Goal: Information Seeking & Learning: Check status

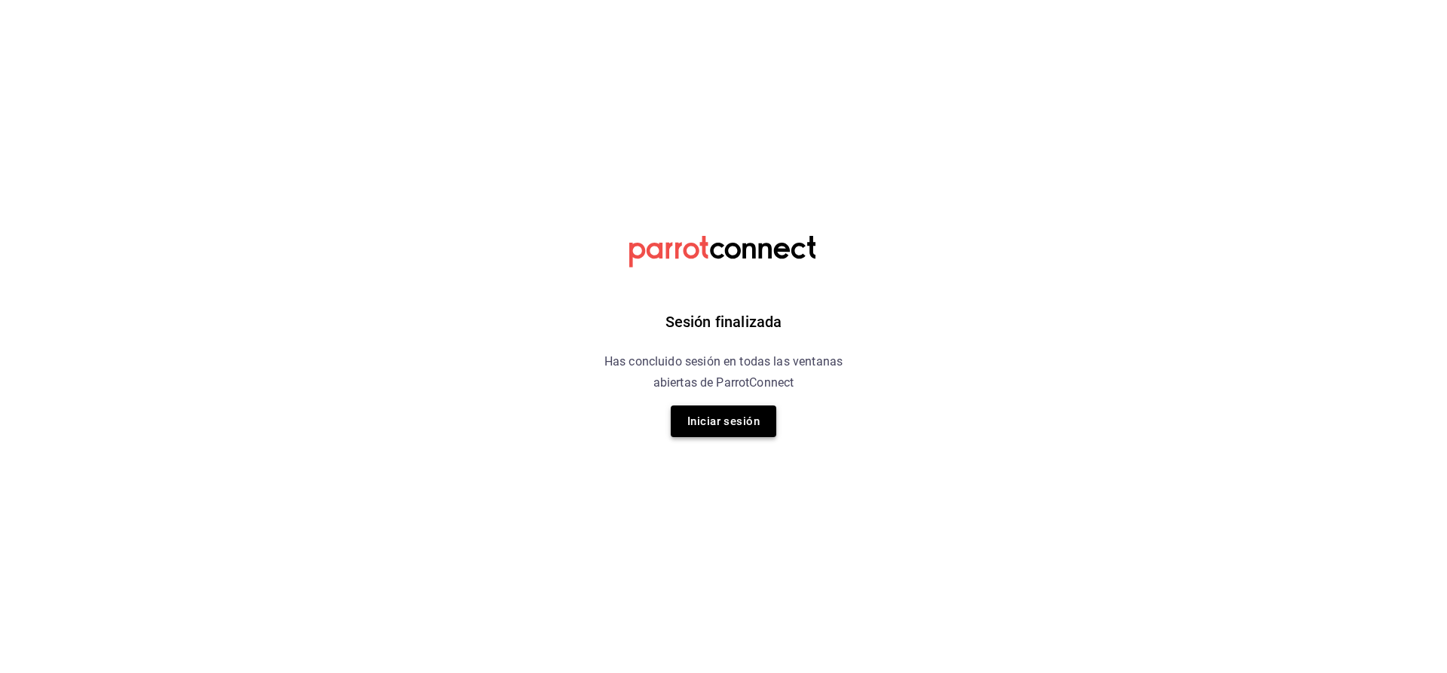
click at [744, 425] on button "Iniciar sesión" at bounding box center [723, 421] width 105 height 32
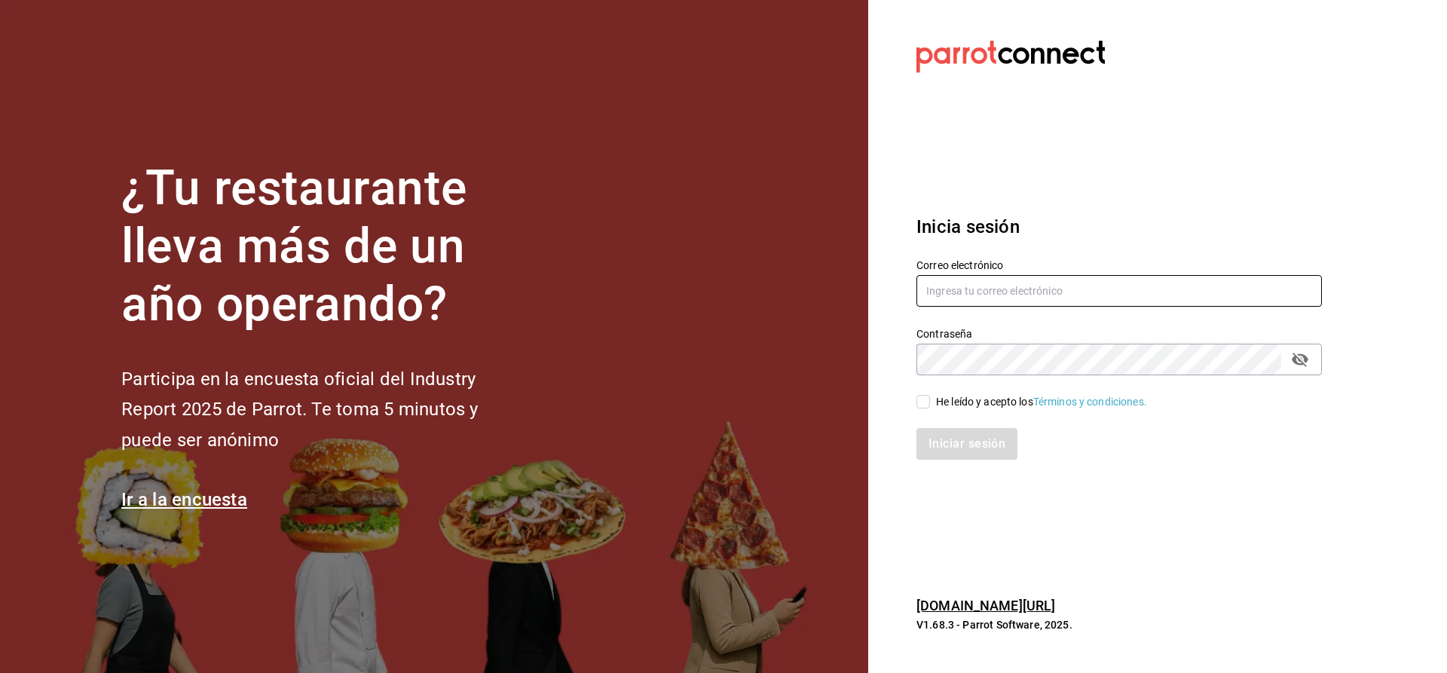
click at [953, 293] on input "text" at bounding box center [1118, 291] width 405 height 32
type input "CUERNO.CALZADA@GRUPOCOSTENO.COM"
click at [924, 402] on input "He leído y acepto los Términos y condiciones." at bounding box center [923, 402] width 14 height 14
checkbox input "true"
click at [944, 444] on button "Iniciar sesión" at bounding box center [967, 444] width 102 height 32
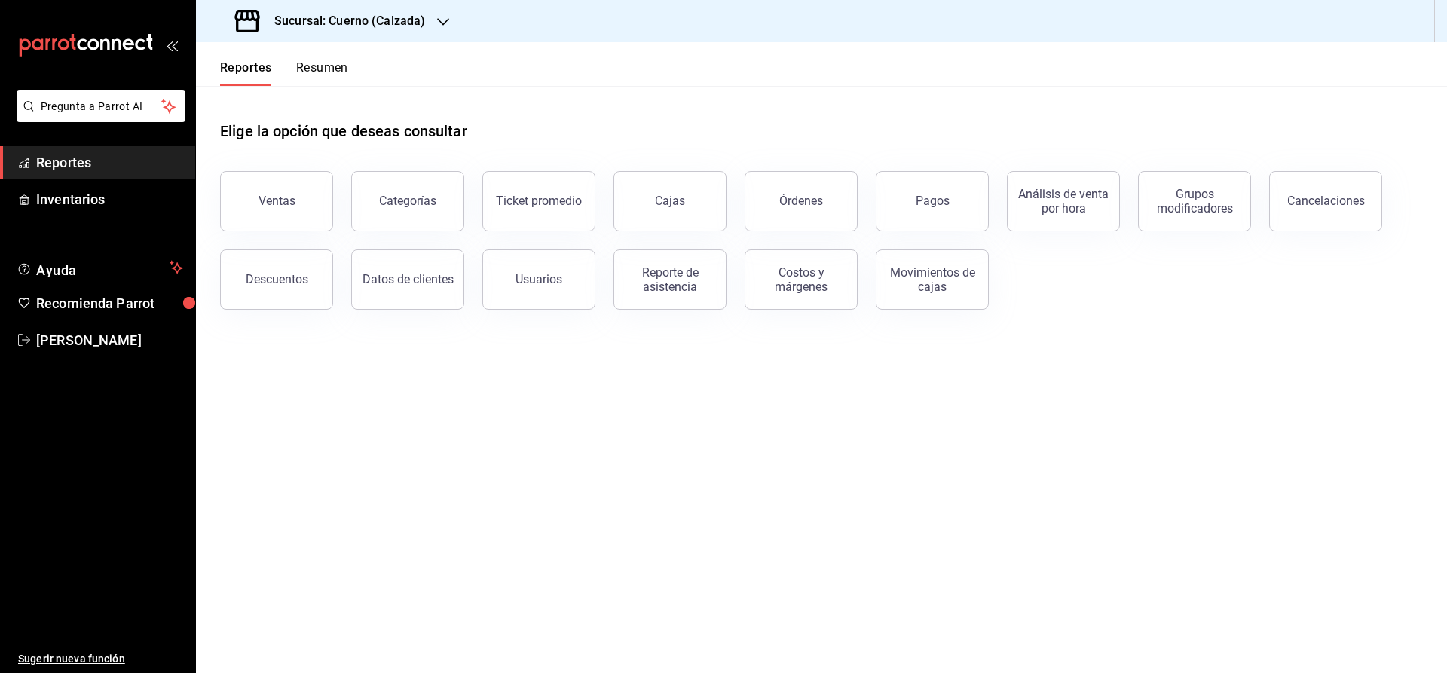
click at [304, 26] on h3 "Sucursal: Cuerno (Calzada)" at bounding box center [343, 21] width 163 height 18
click at [211, 96] on span "Clavadito (Calzada)" at bounding box center [255, 99] width 95 height 16
click at [273, 221] on button "Ventas" at bounding box center [276, 201] width 113 height 60
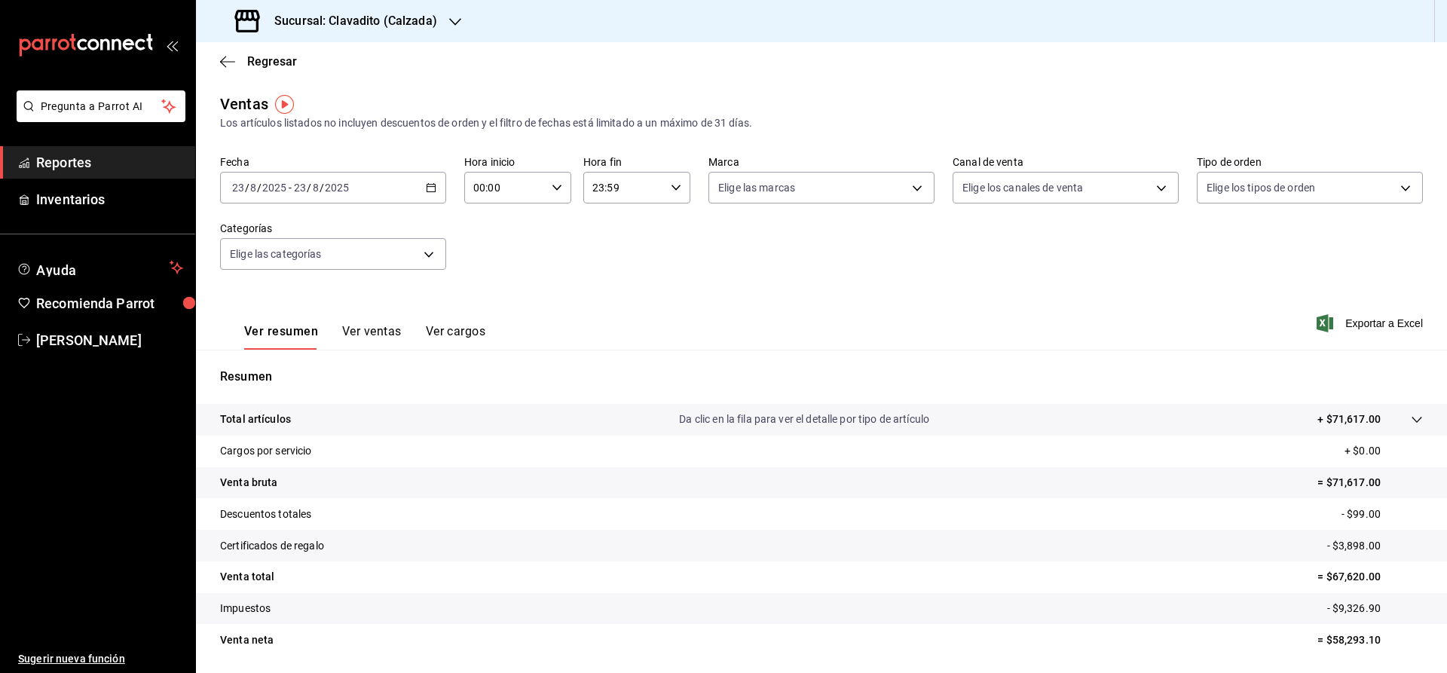
click at [150, 169] on span "Reportes" at bounding box center [109, 162] width 147 height 20
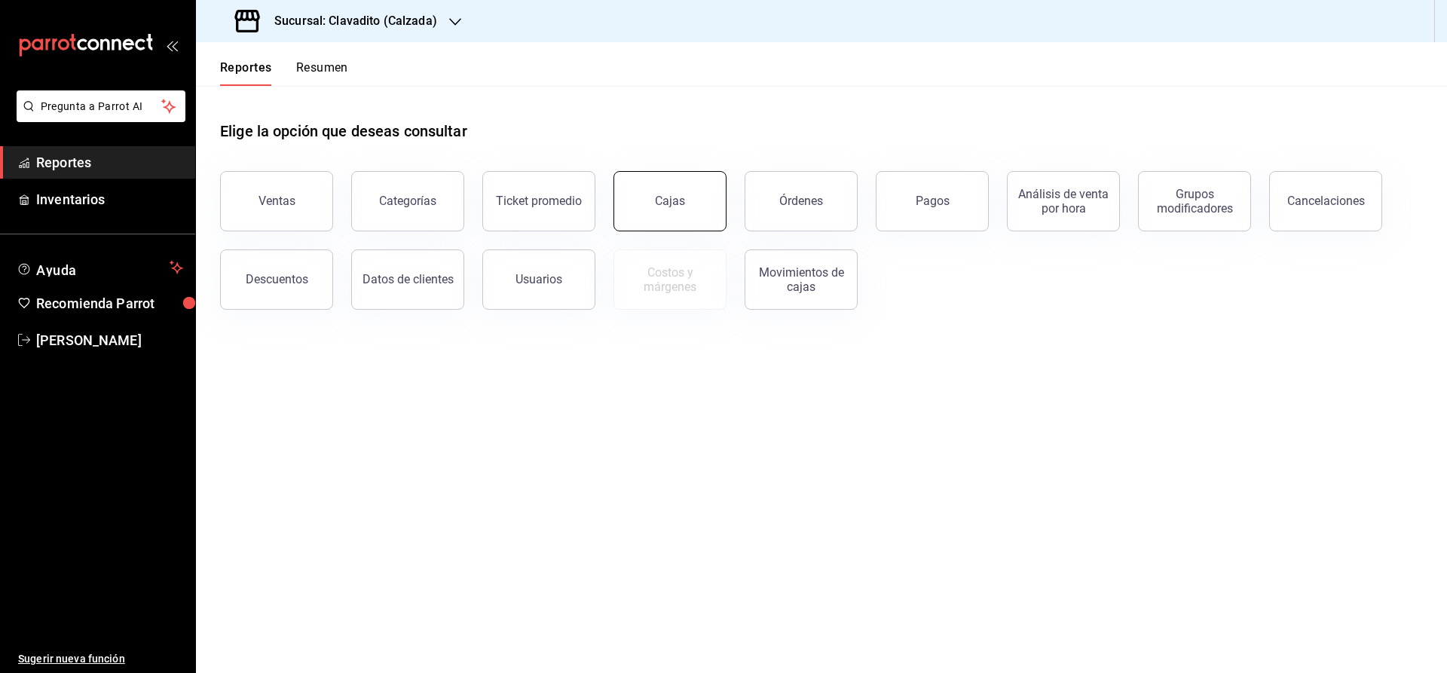
click at [667, 206] on div "Cajas" at bounding box center [670, 201] width 30 height 14
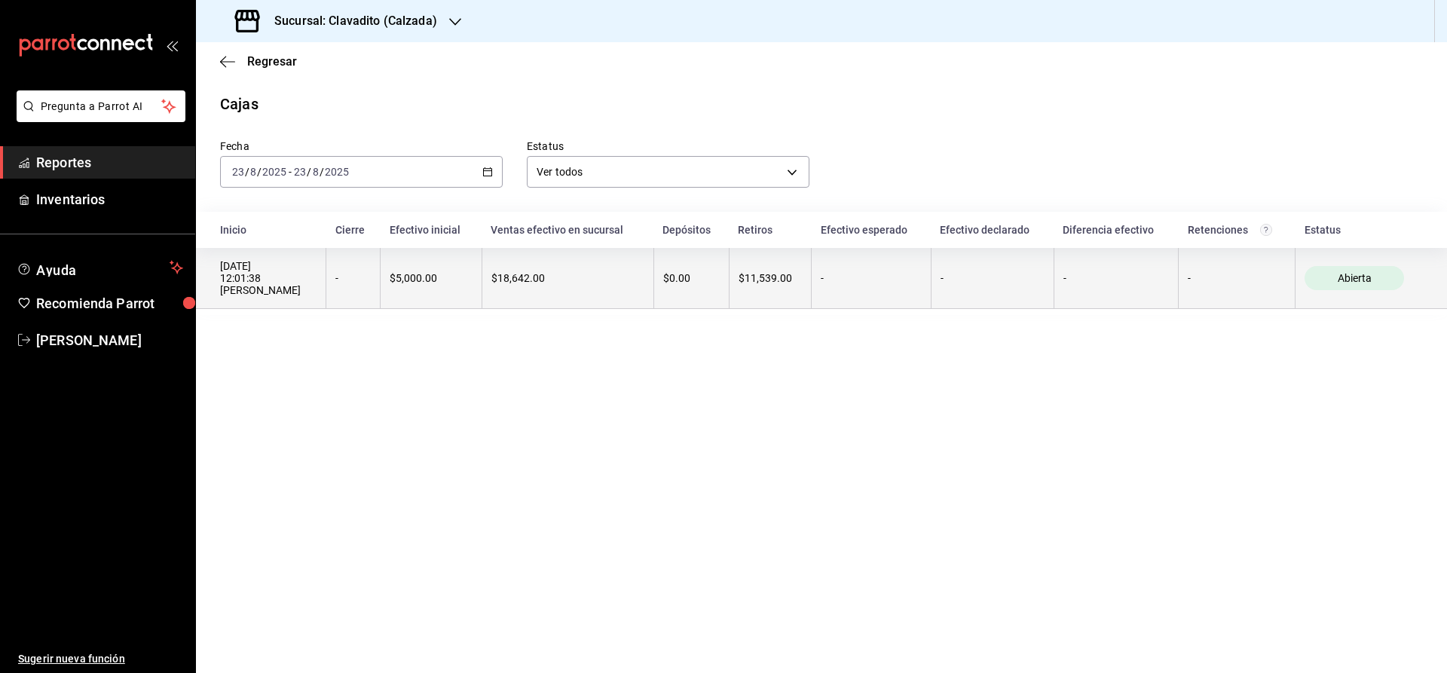
click at [729, 282] on th "$11,539.00" at bounding box center [770, 278] width 82 height 61
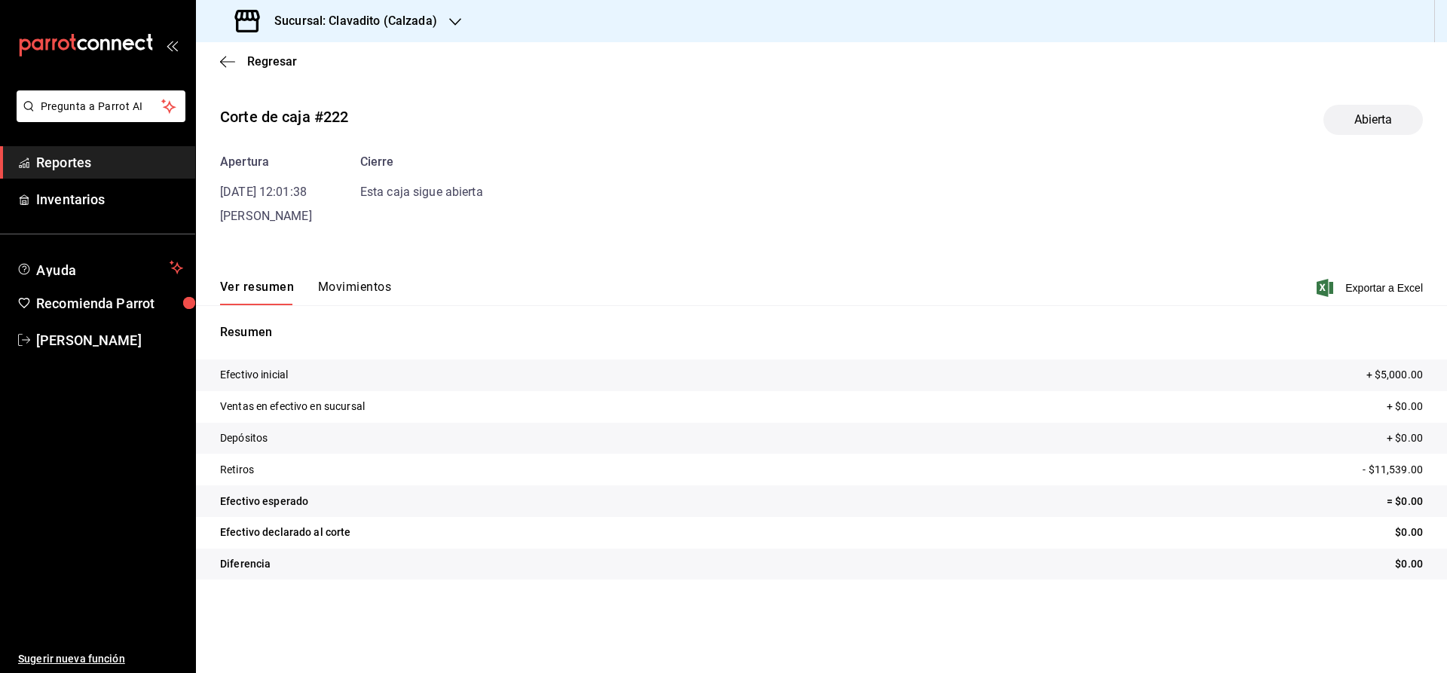
click at [79, 165] on span "Reportes" at bounding box center [109, 162] width 147 height 20
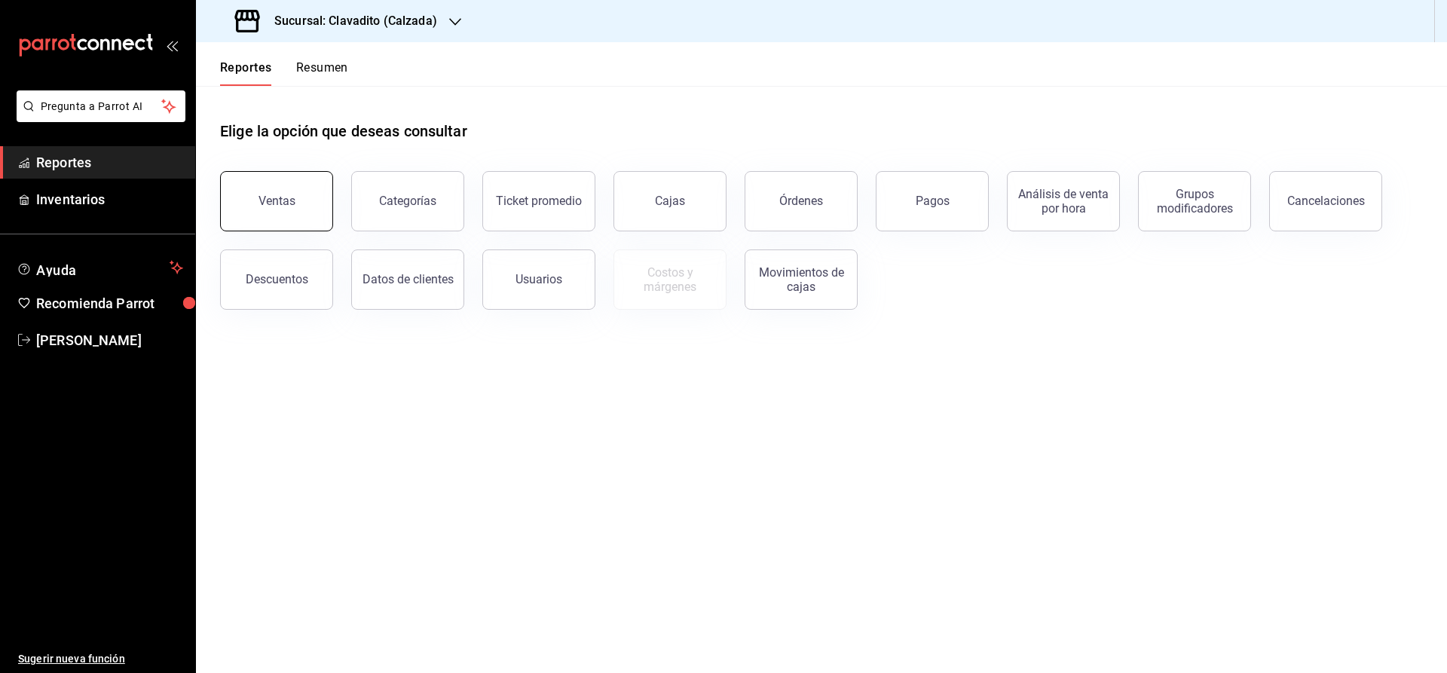
click at [267, 190] on button "Ventas" at bounding box center [276, 201] width 113 height 60
